Goal: Task Accomplishment & Management: Manage account settings

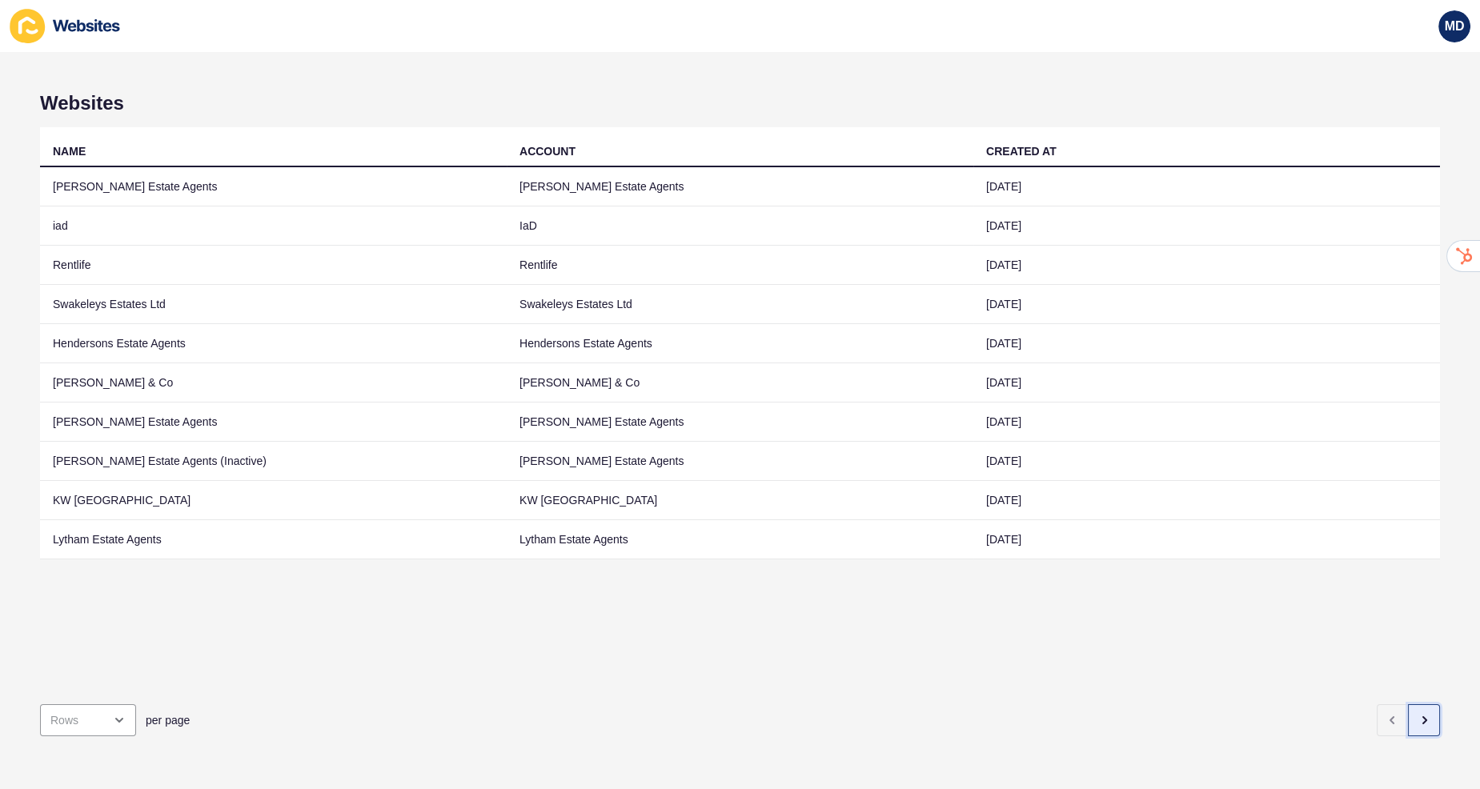
click at [1430, 734] on button "button" at bounding box center [1424, 720] width 32 height 32
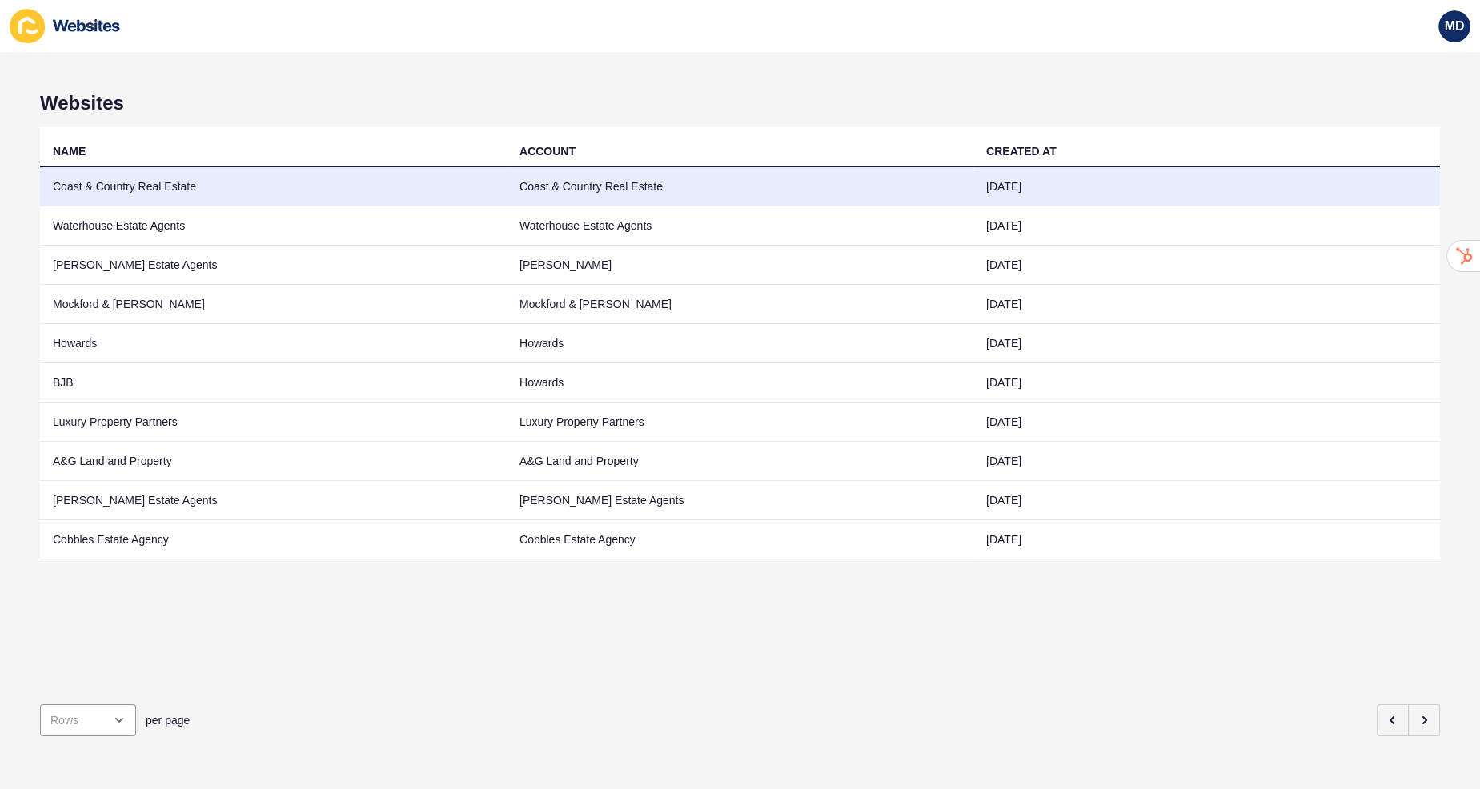
click at [334, 188] on td "Coast & Country Real Estate" at bounding box center [273, 186] width 467 height 39
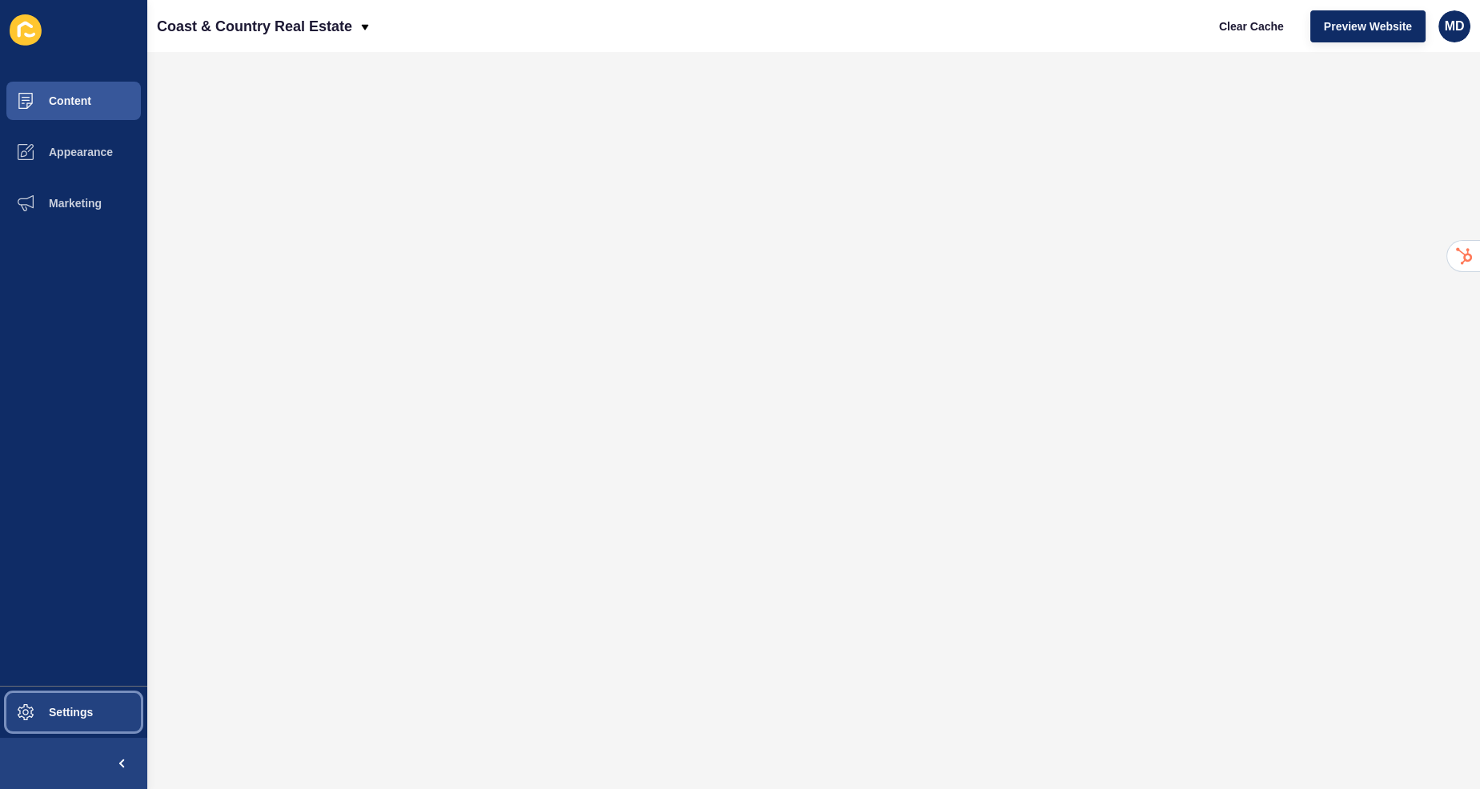
click at [95, 712] on button "Settings" at bounding box center [73, 712] width 147 height 51
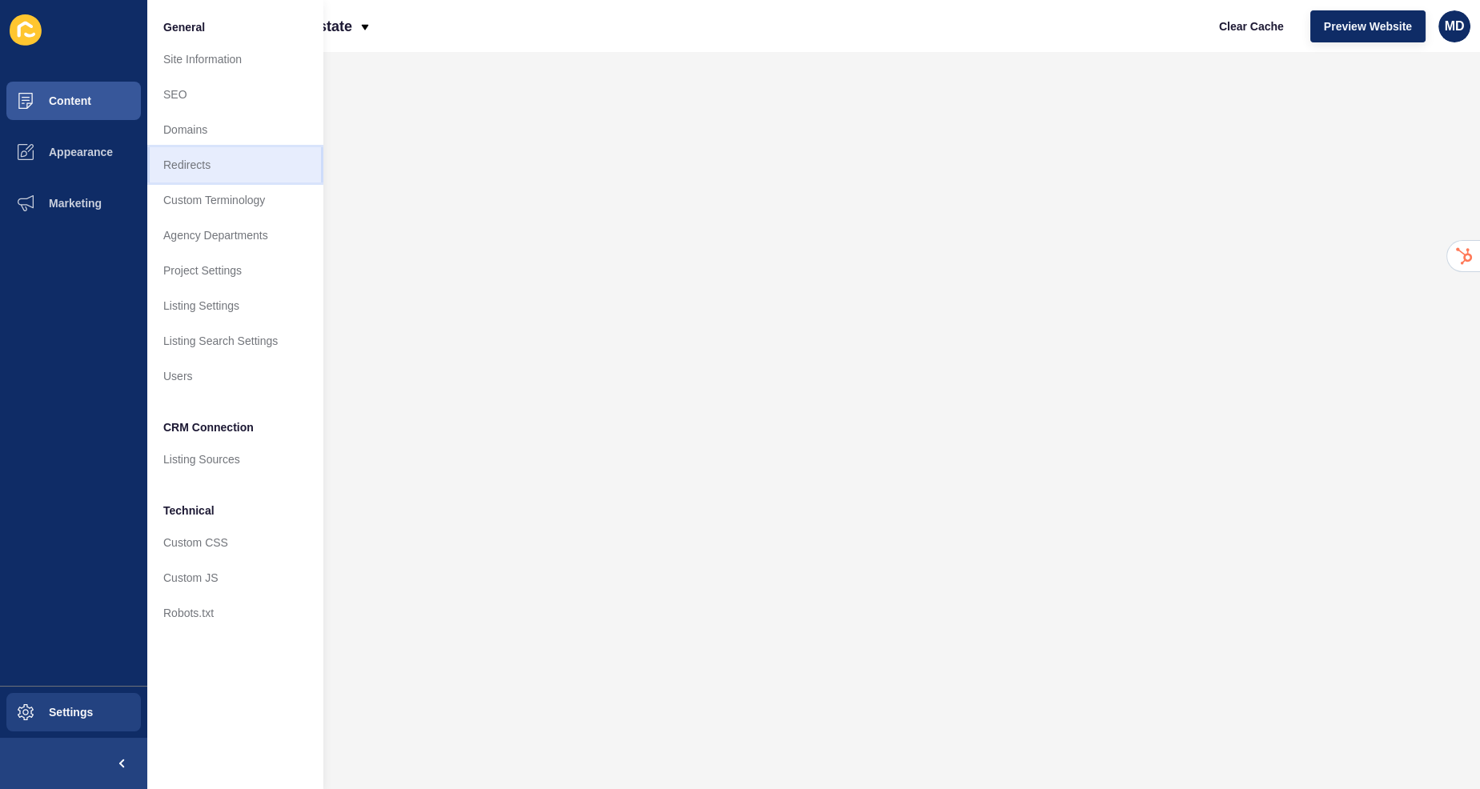
click at [259, 159] on link "Redirects" at bounding box center [235, 164] width 176 height 35
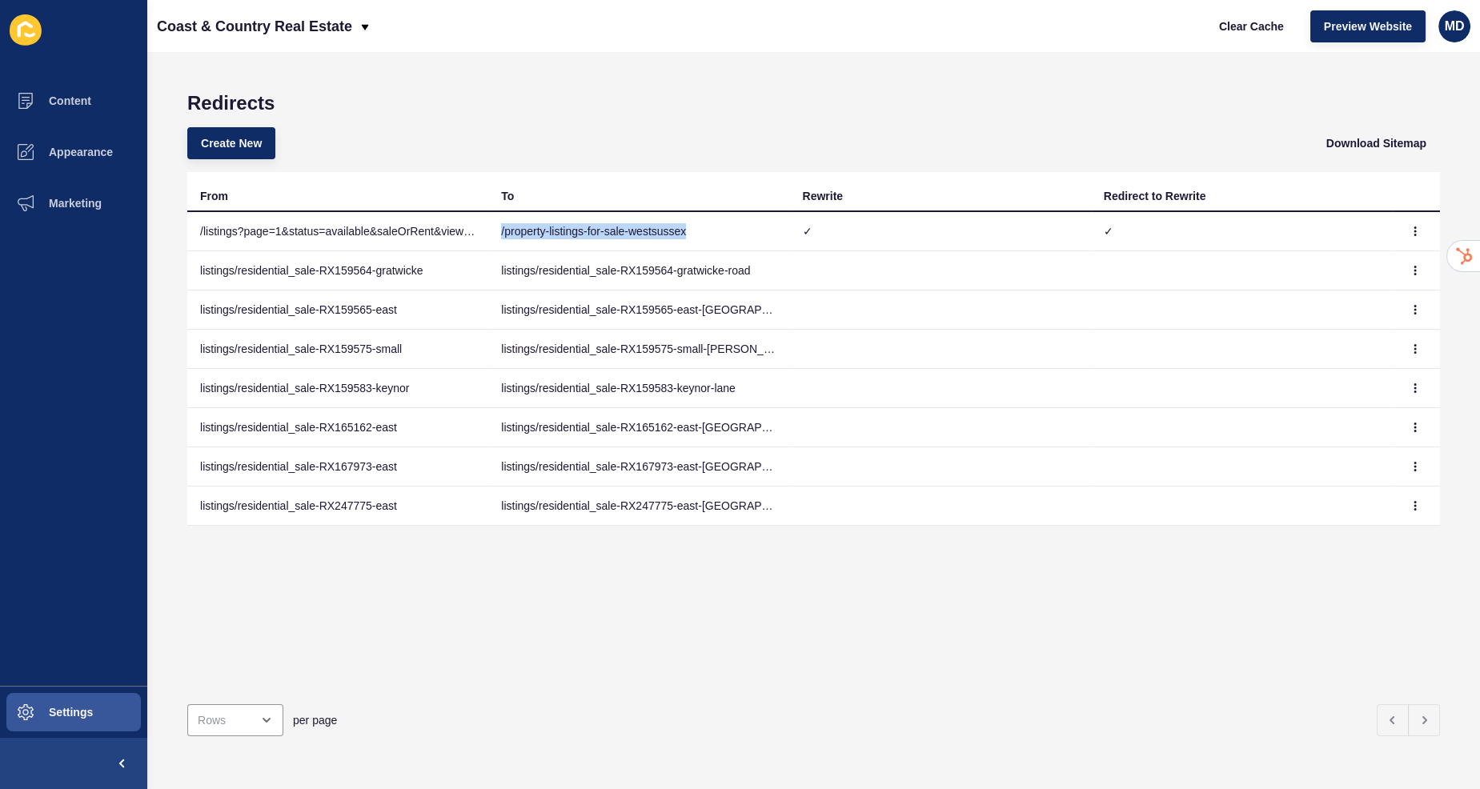
drag, startPoint x: 499, startPoint y: 232, endPoint x: 753, endPoint y: 227, distance: 253.8
click at [753, 227] on td "/property-listings-for-sale-westsussex" at bounding box center [638, 231] width 301 height 39
copy td "/property-listings-for-sale-westsussex"
click at [1402, 34] on span "Preview Website" at bounding box center [1368, 26] width 88 height 16
click at [1419, 223] on button "button" at bounding box center [1415, 231] width 24 height 22
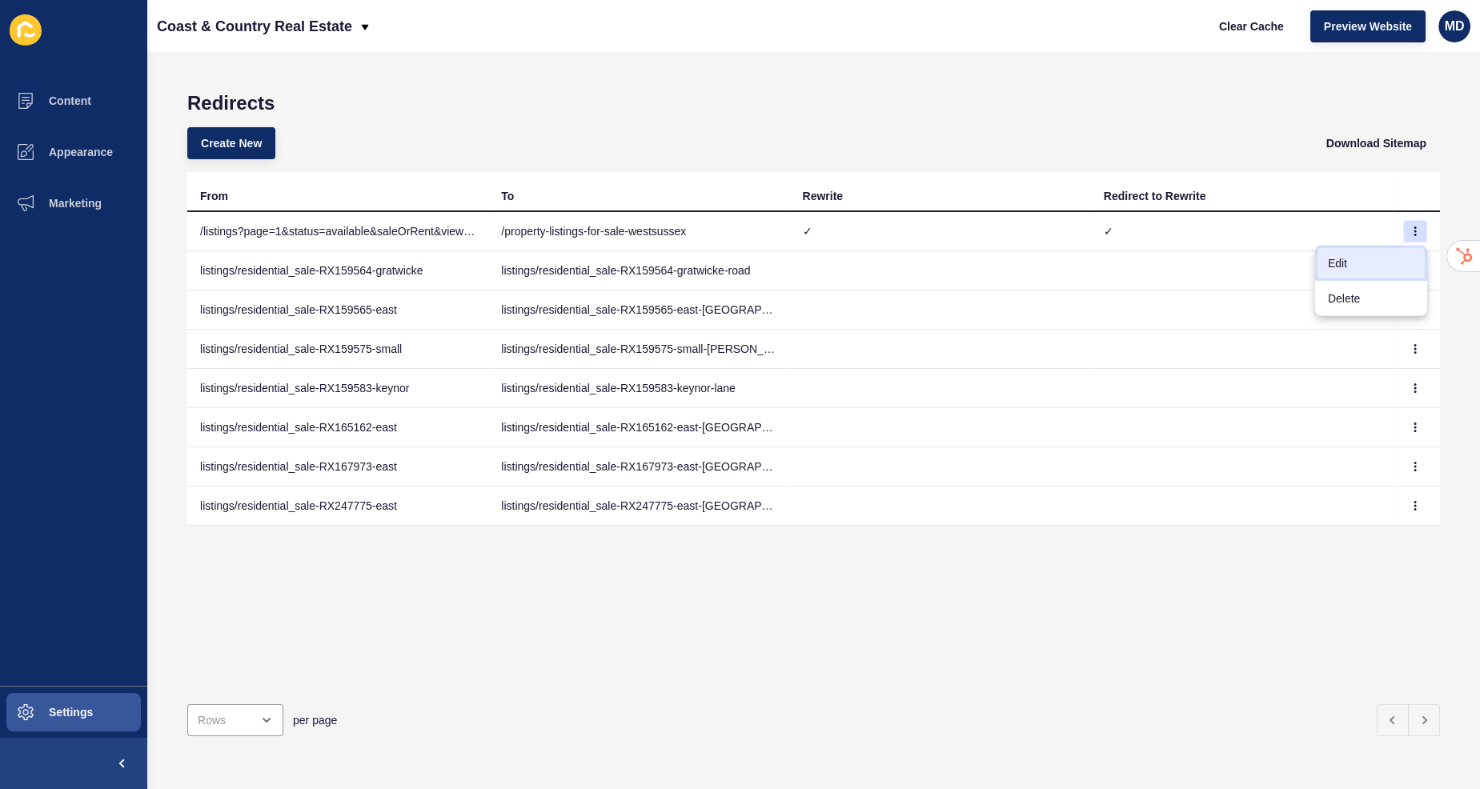
click at [1374, 254] on link "Edit" at bounding box center [1371, 263] width 112 height 35
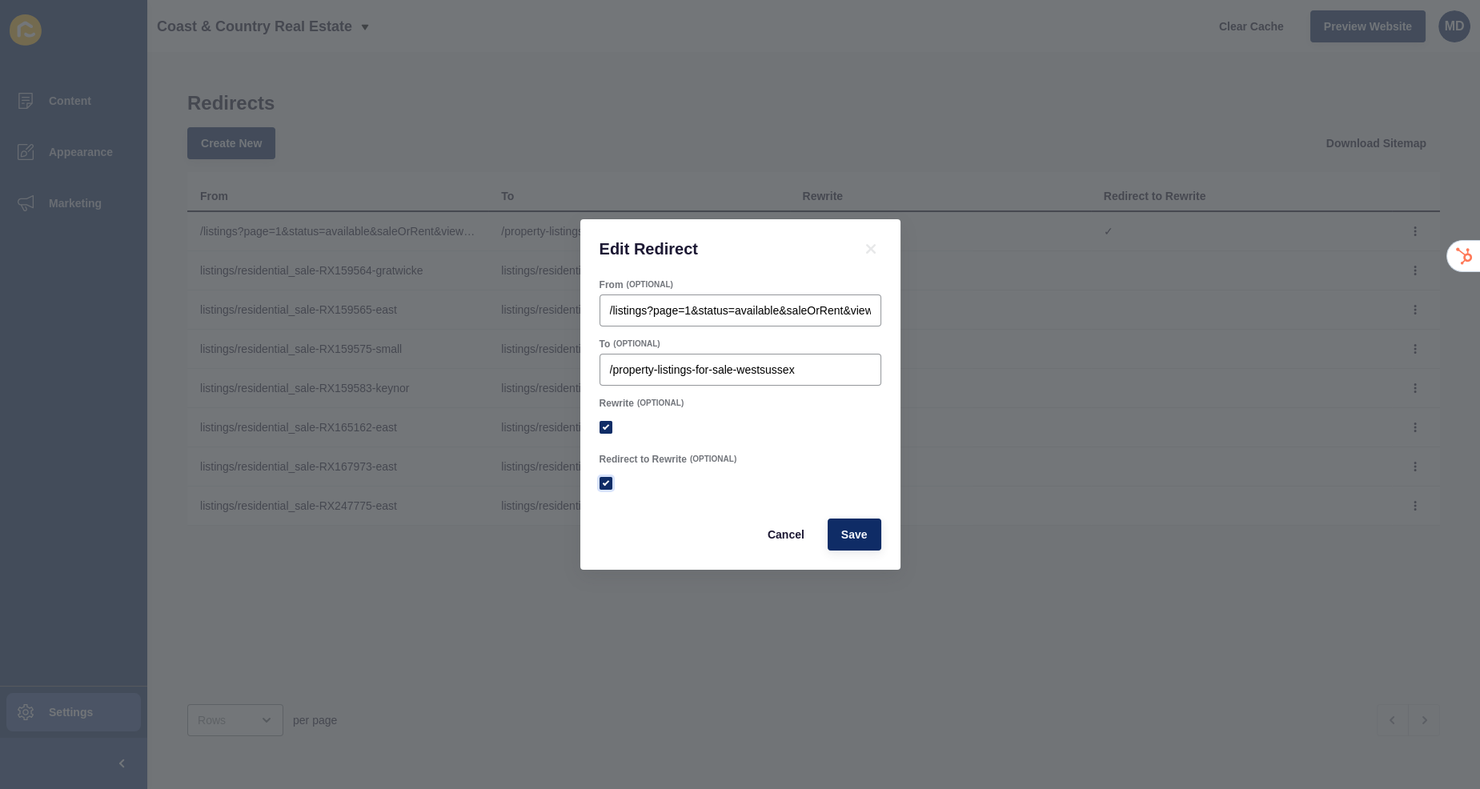
click at [608, 483] on label at bounding box center [606, 483] width 13 height 13
click at [608, 483] on input "Redirect to Rewrite" at bounding box center [608, 484] width 10 height 10
checkbox input "false"
click at [848, 533] on span "Save" at bounding box center [854, 535] width 26 height 16
checkbox input "true"
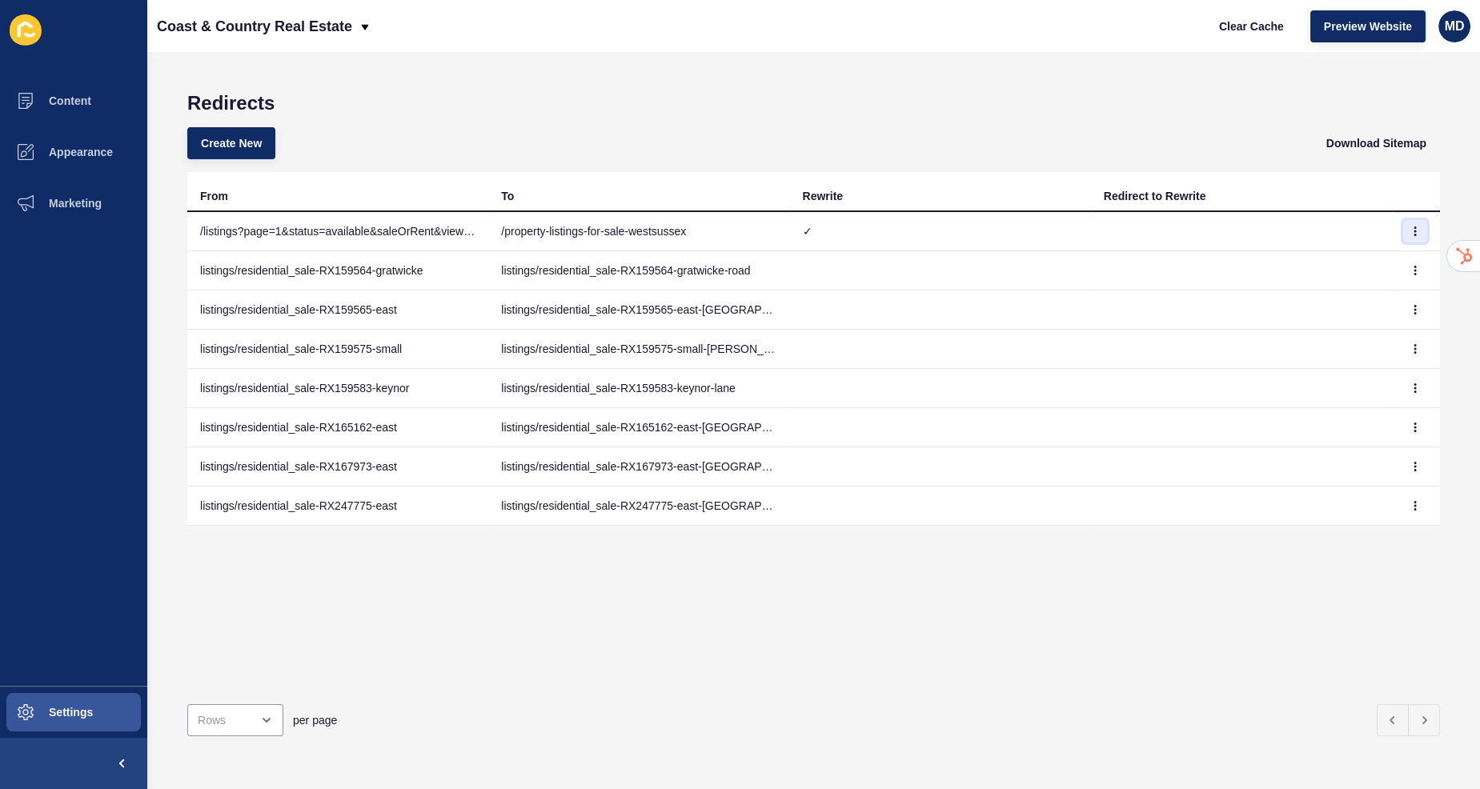
click at [1418, 232] on icon "button" at bounding box center [1415, 232] width 10 height 10
click at [1345, 254] on link "Edit" at bounding box center [1371, 263] width 112 height 35
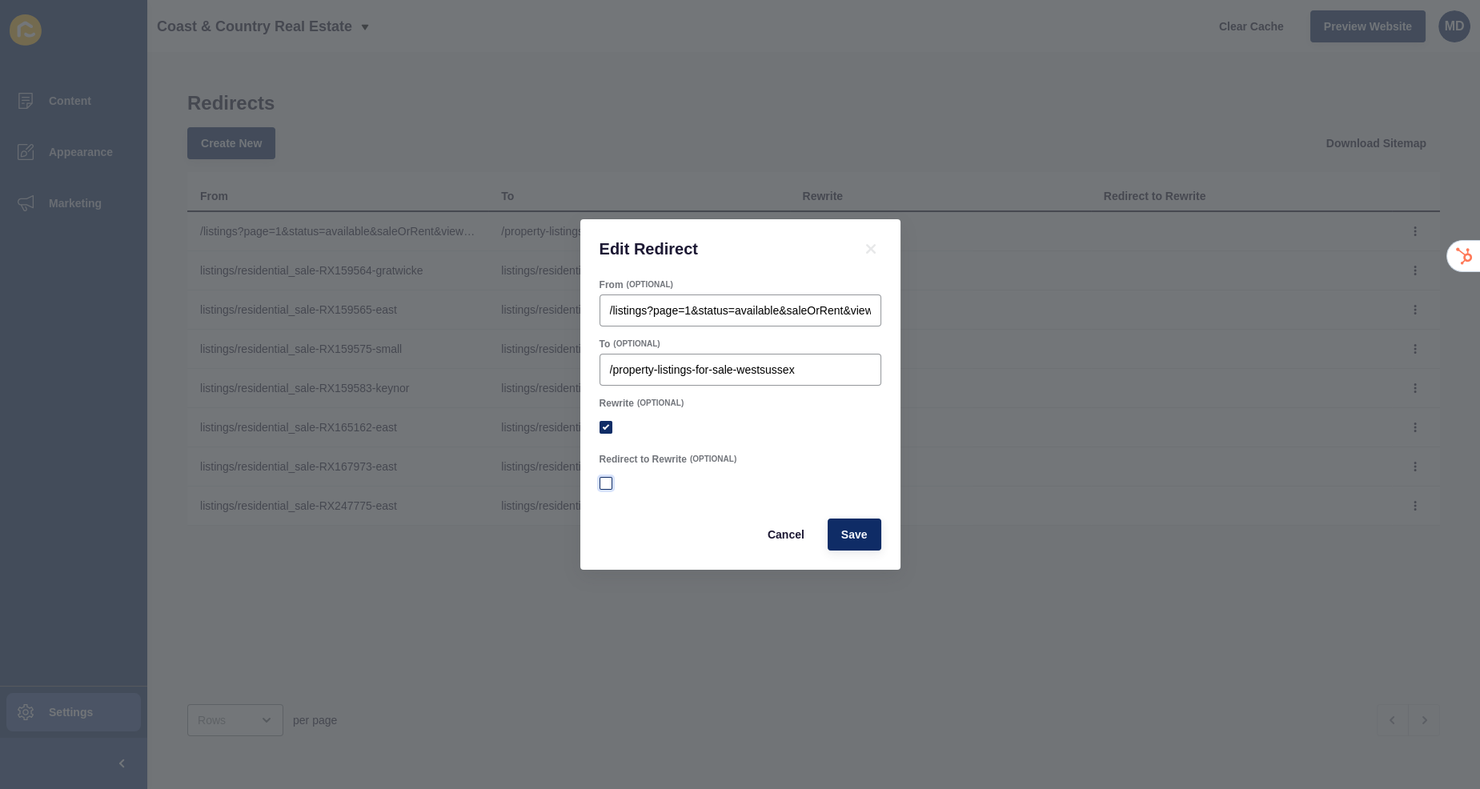
click at [606, 477] on label at bounding box center [606, 483] width 13 height 13
click at [606, 479] on input "Redirect to Rewrite" at bounding box center [608, 484] width 10 height 10
checkbox input "true"
click at [856, 527] on span "Save" at bounding box center [854, 535] width 26 height 16
checkbox input "true"
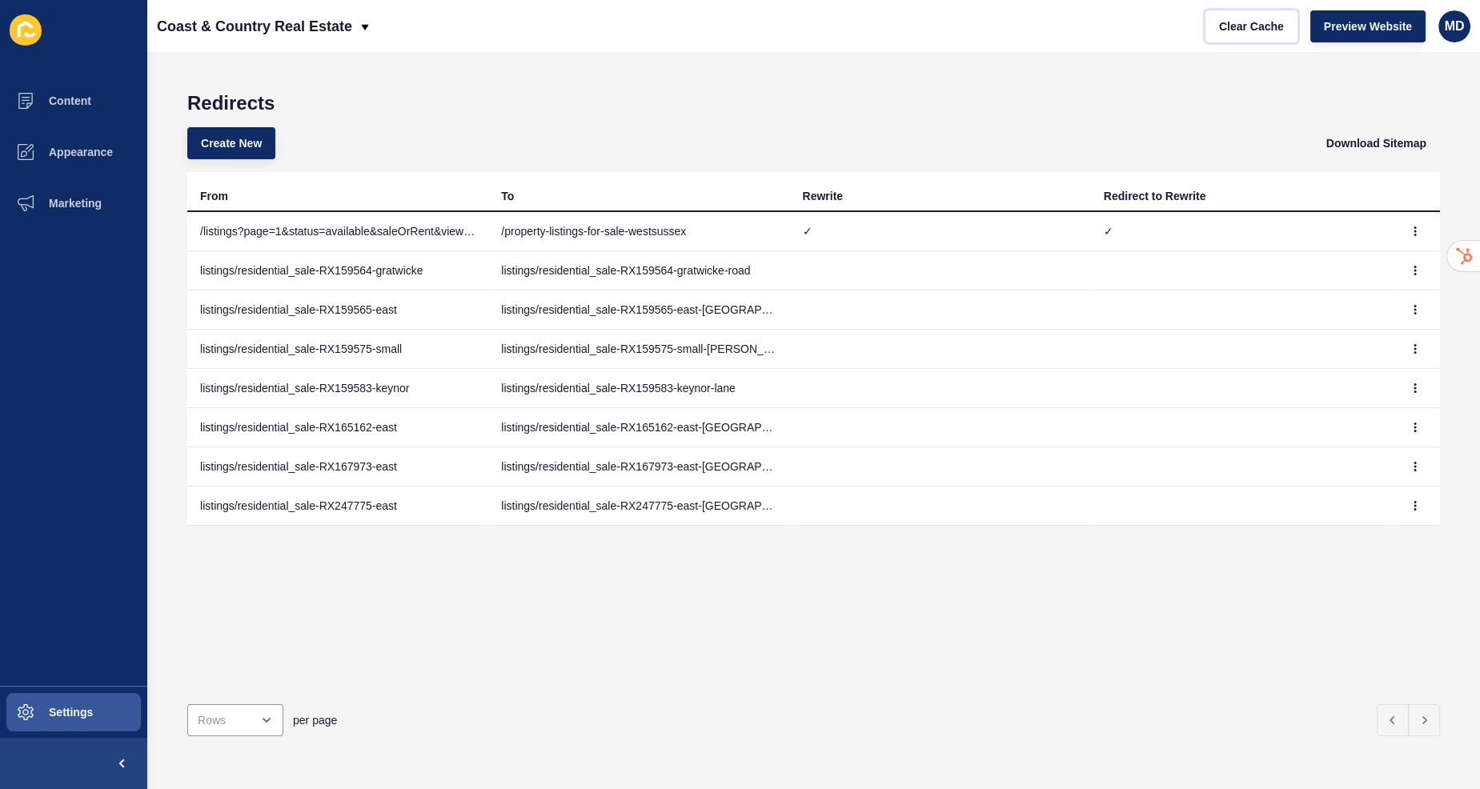
click at [1241, 28] on span "Clear Cache" at bounding box center [1251, 26] width 65 height 16
